Goal: Transaction & Acquisition: Book appointment/travel/reservation

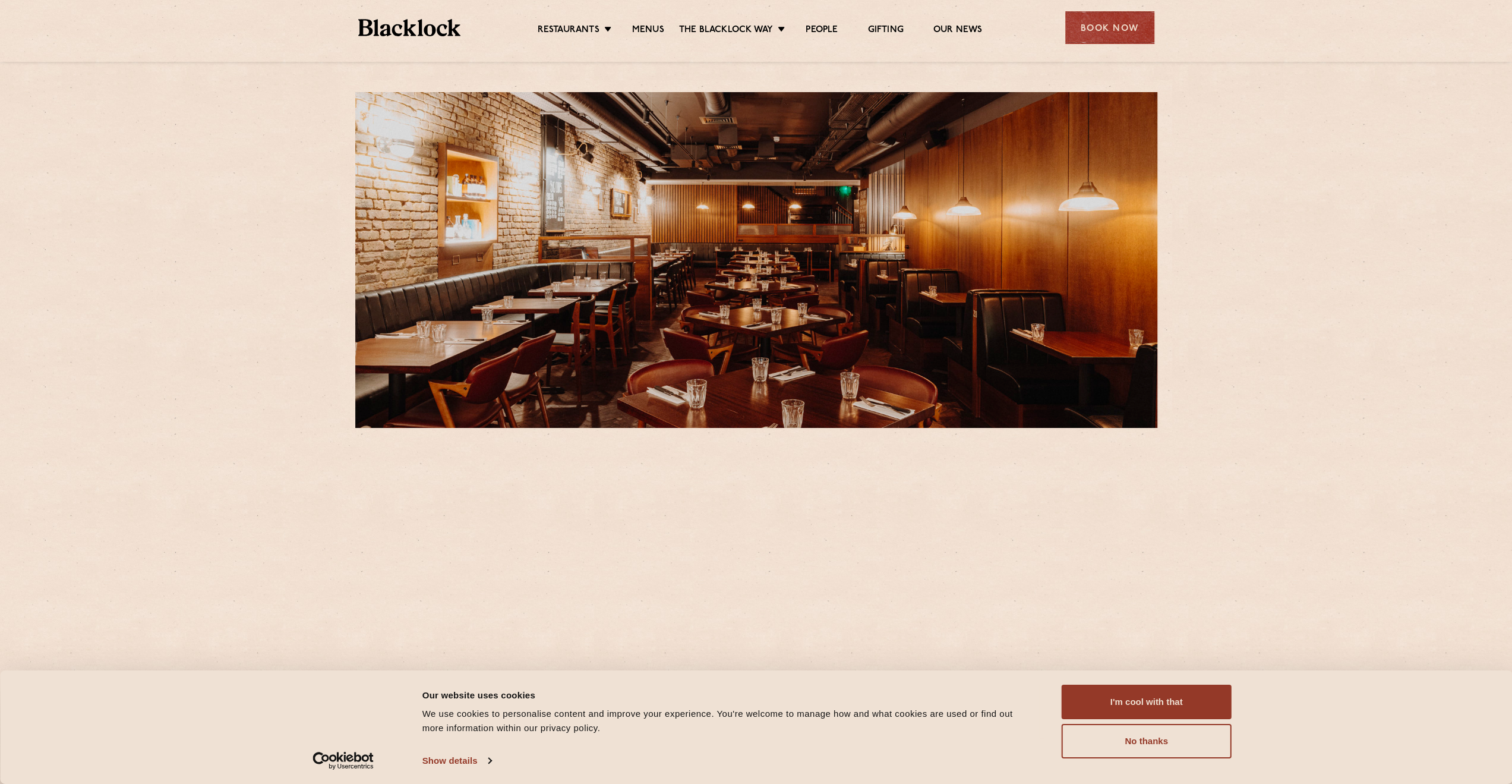
click at [1128, 20] on div "Book Now" at bounding box center [1109, 28] width 89 height 33
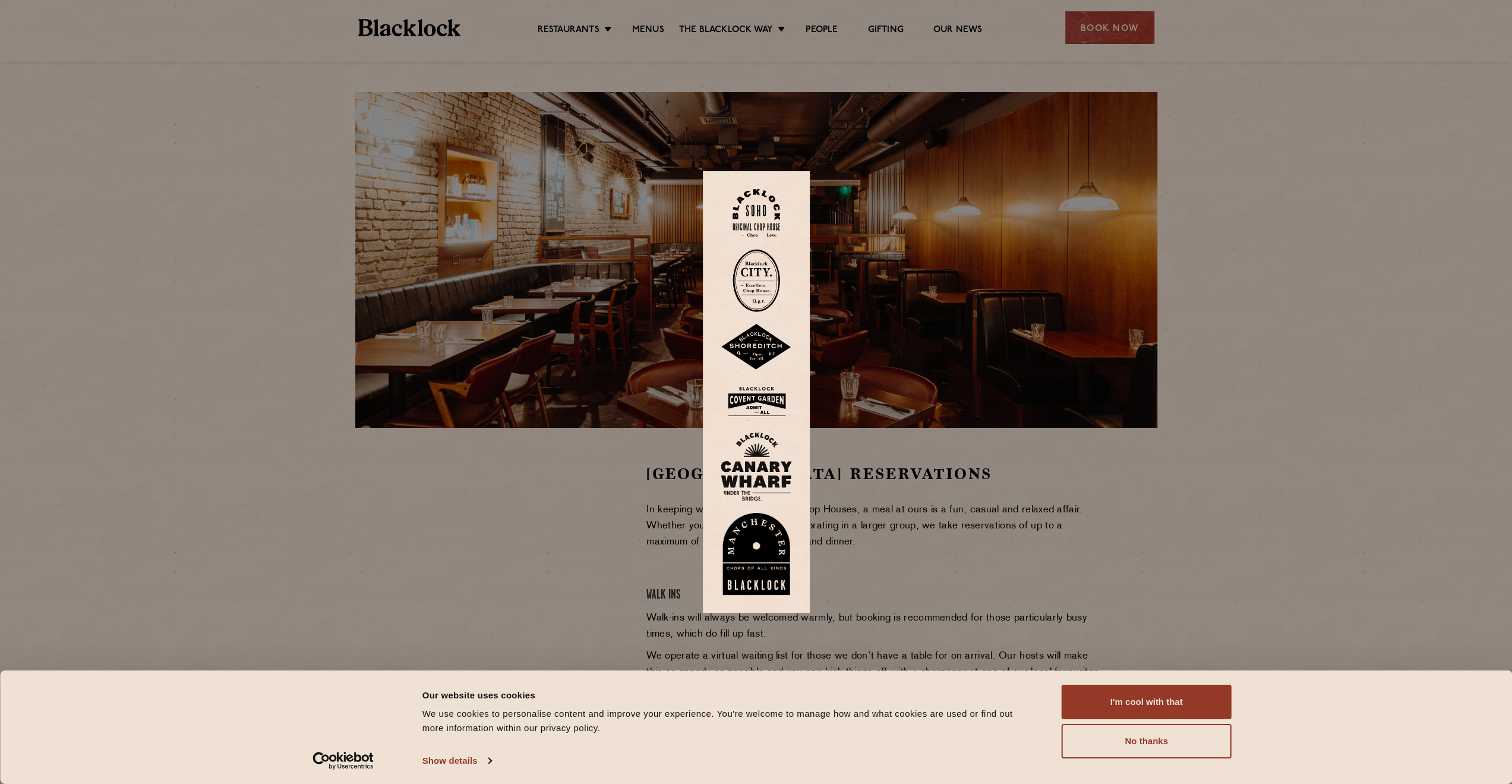
click at [768, 396] on img at bounding box center [756, 402] width 72 height 38
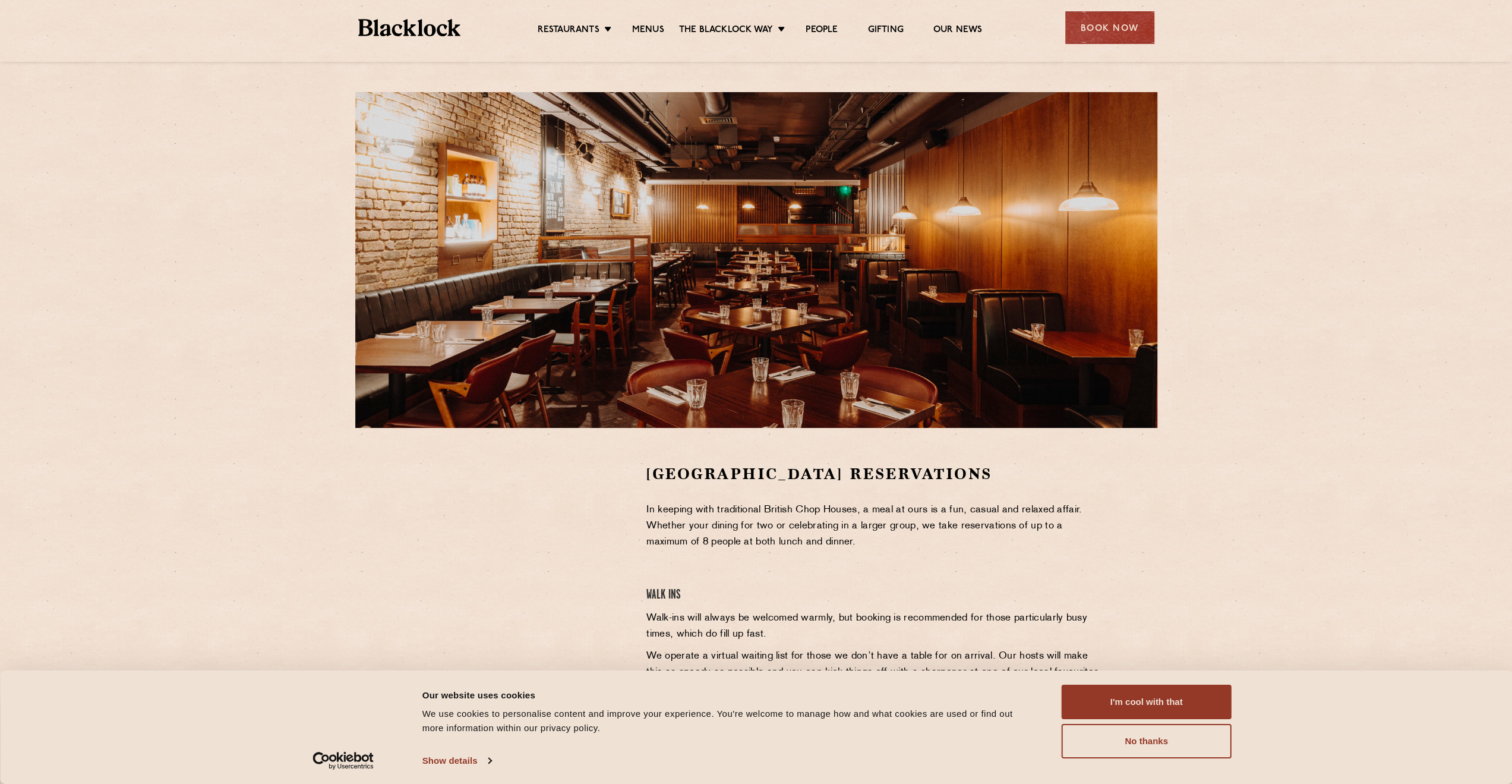
scroll to position [357, 0]
